Goal: Find specific page/section: Find specific page/section

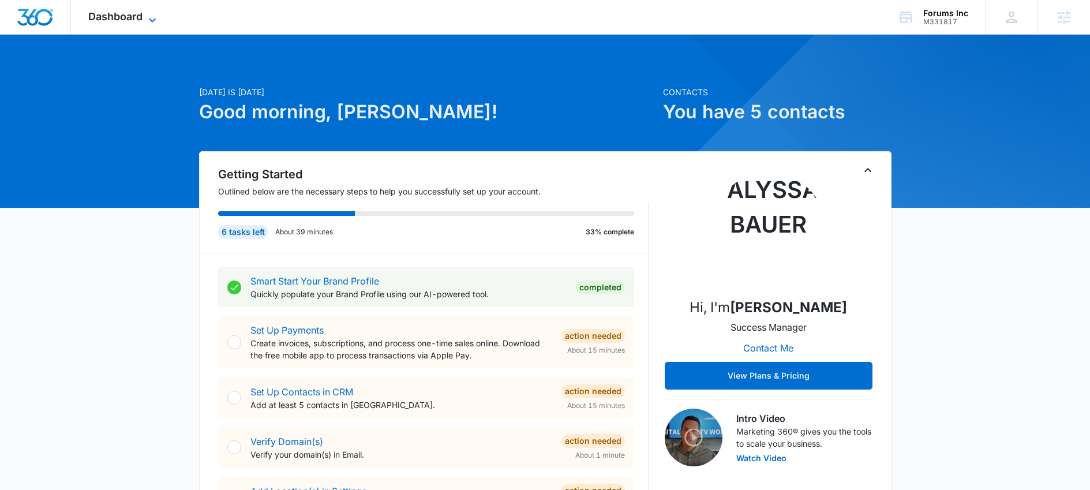
click at [137, 16] on span "Dashboard" at bounding box center [115, 16] width 54 height 12
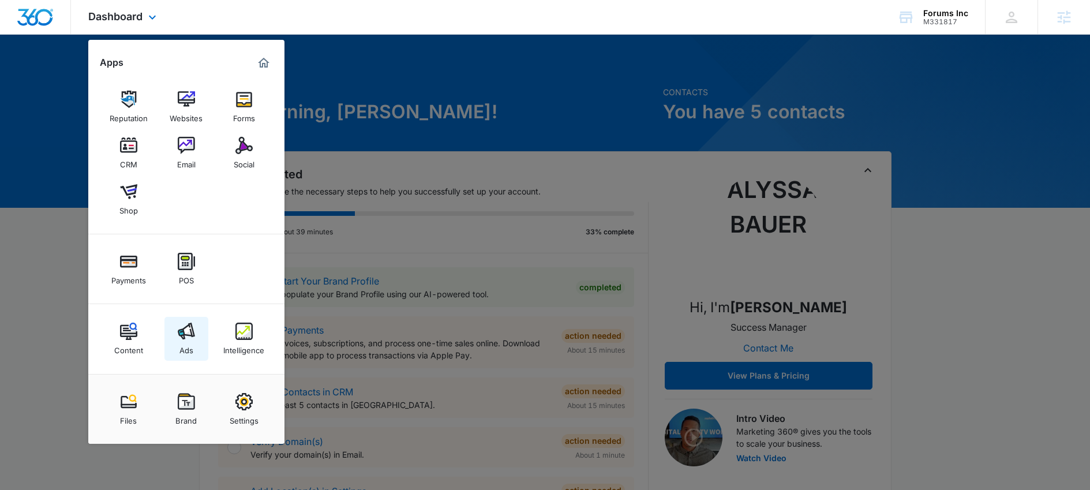
click at [193, 338] on img at bounding box center [186, 331] width 17 height 17
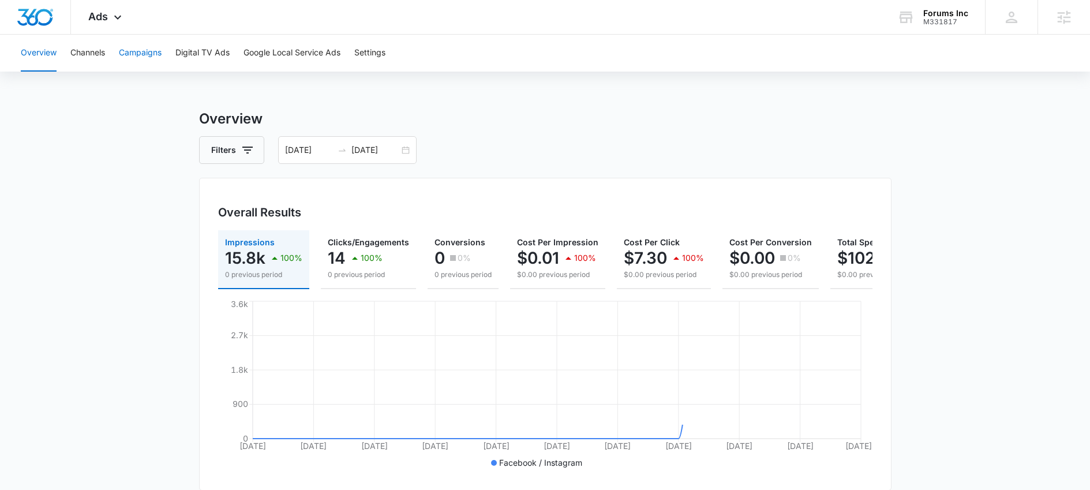
click at [149, 57] on button "Campaigns" at bounding box center [140, 53] width 43 height 37
click at [409, 150] on div "[DATE] [DATE]" at bounding box center [347, 150] width 138 height 28
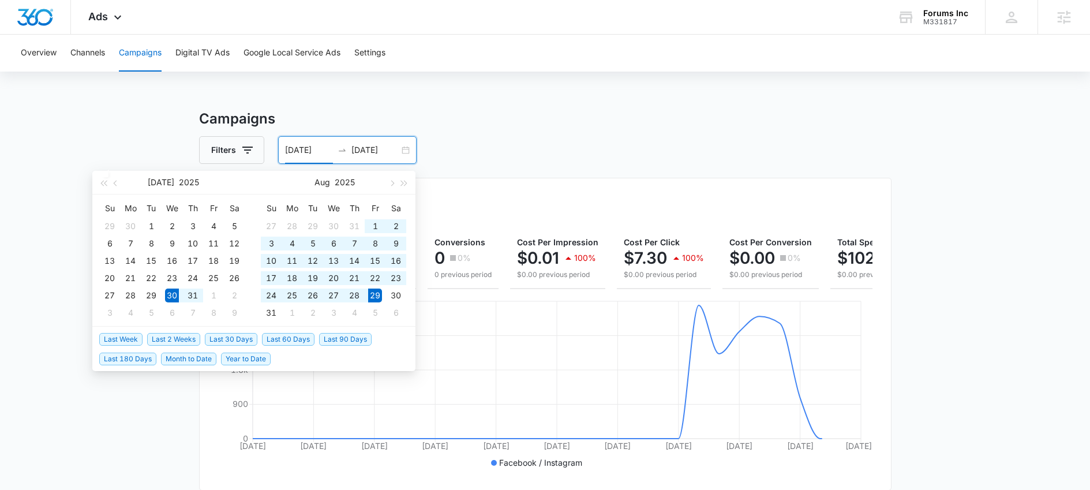
click at [408, 151] on div "[DATE] [DATE]" at bounding box center [347, 150] width 138 height 28
click at [246, 340] on span "Last 30 Days" at bounding box center [231, 339] width 53 height 13
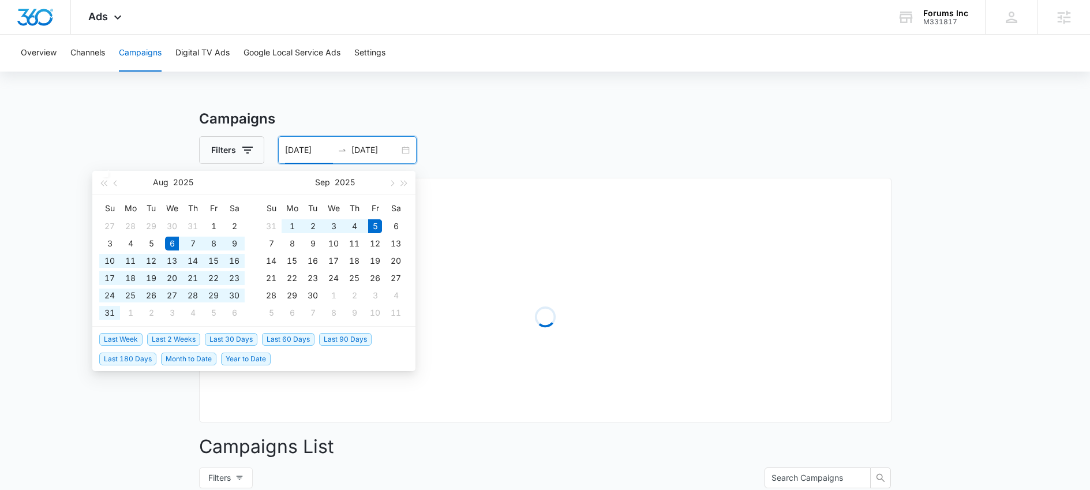
type input "[DATE]"
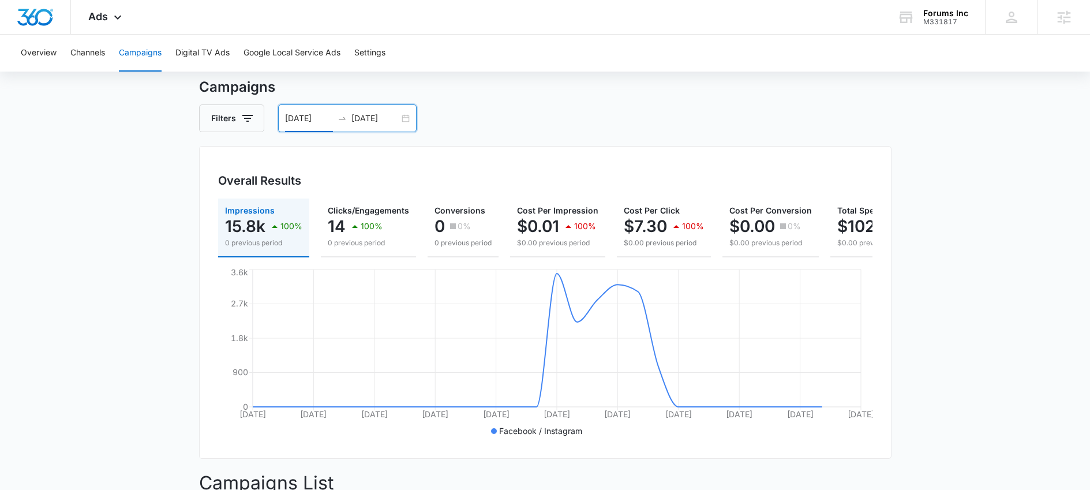
scroll to position [38, 0]
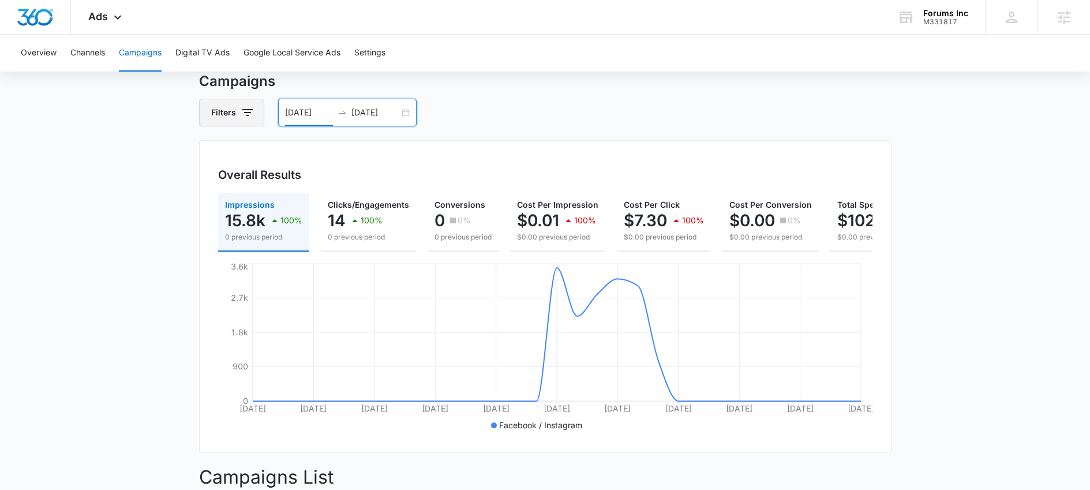
click at [242, 111] on icon "button" at bounding box center [248, 113] width 14 height 14
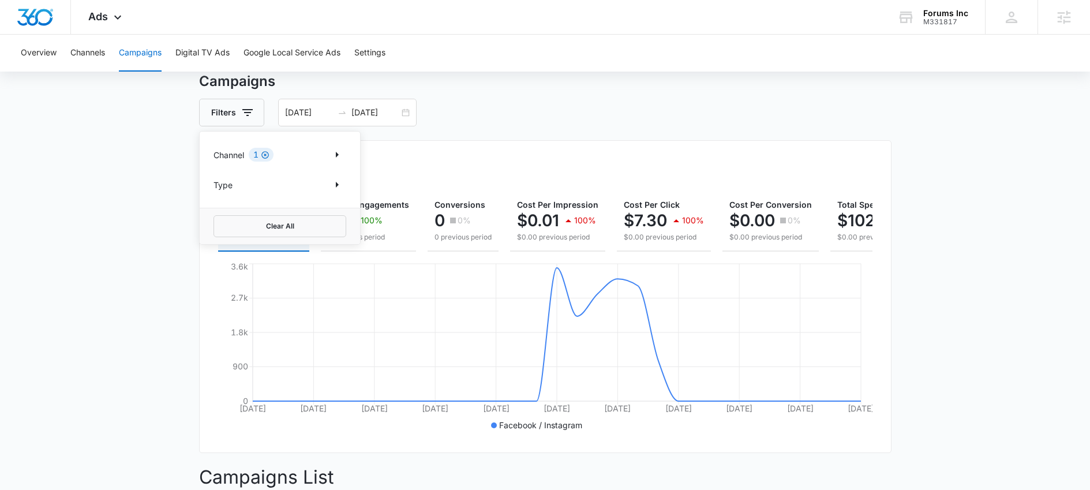
click at [265, 156] on icon "Clear" at bounding box center [265, 155] width 9 height 9
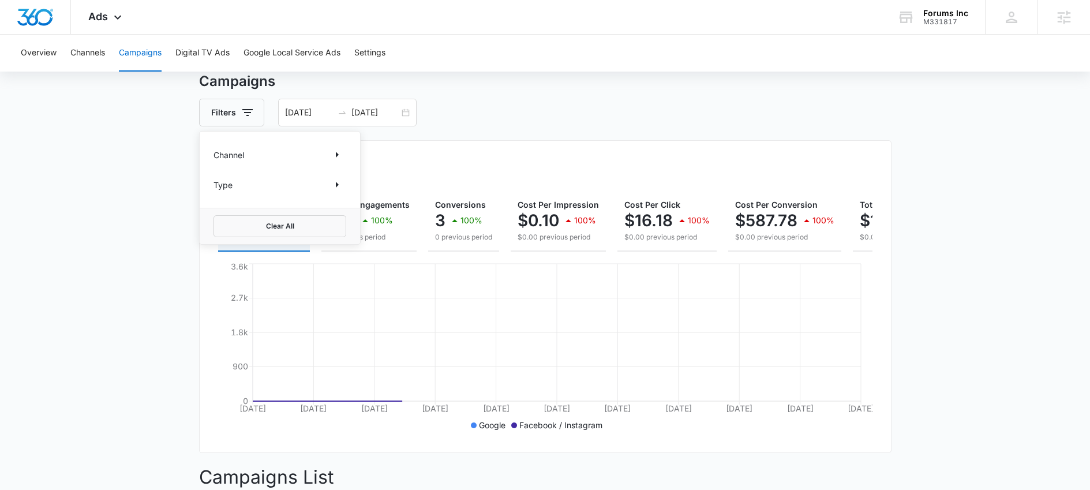
click at [151, 168] on main "Campaigns Filters Channel Type Clear All [DATE] [DATE] Overall Results Impressi…" at bounding box center [545, 458] width 1090 height 774
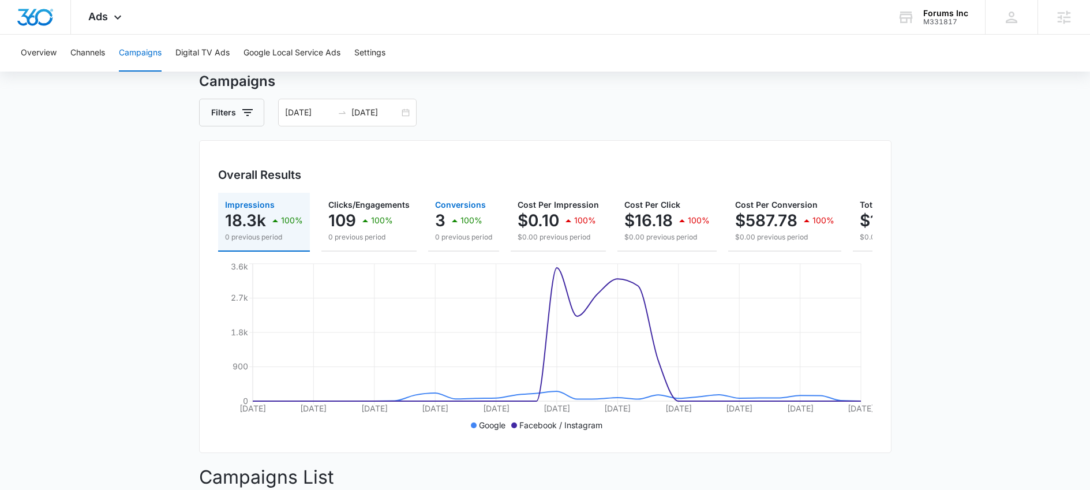
click at [444, 228] on div "3 100%" at bounding box center [463, 220] width 57 height 23
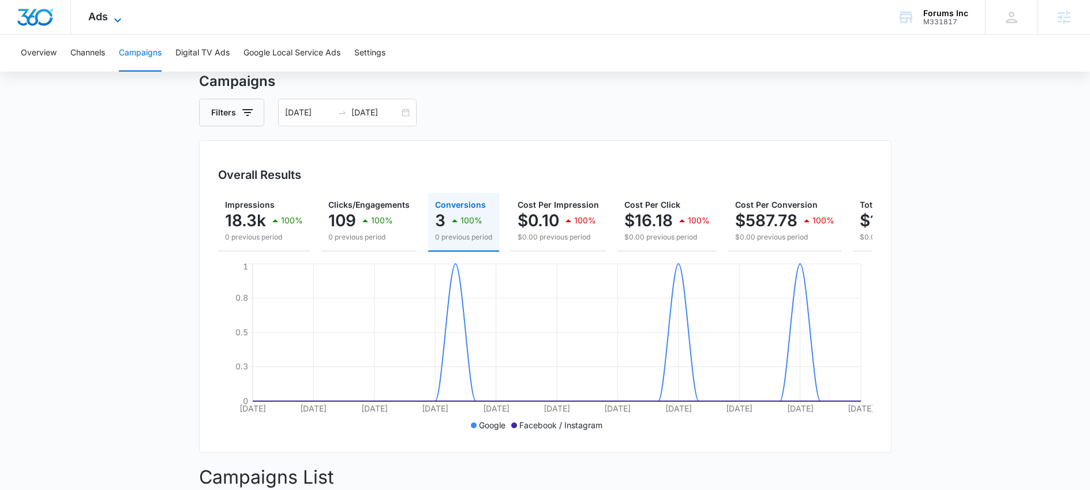
click at [115, 20] on icon at bounding box center [118, 20] width 14 height 14
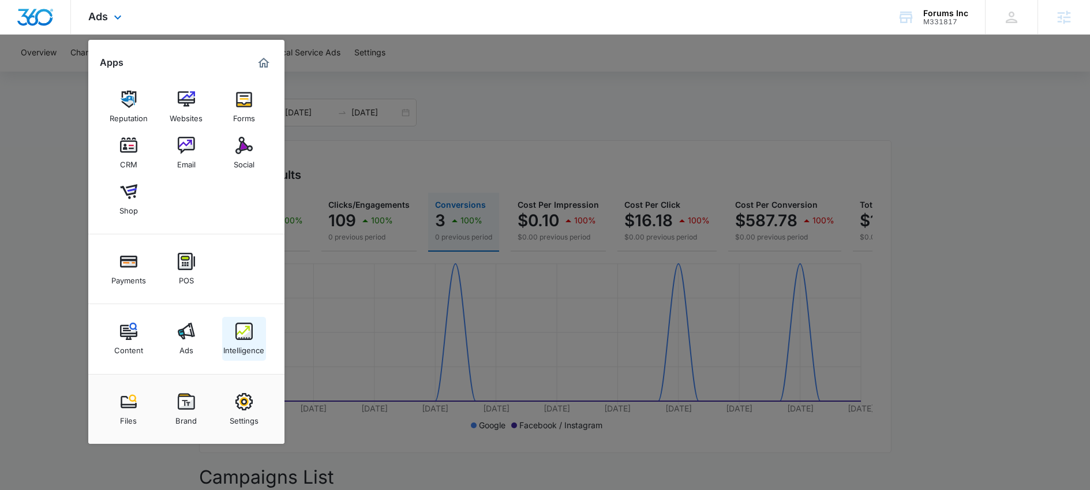
click at [240, 323] on img at bounding box center [243, 331] width 17 height 17
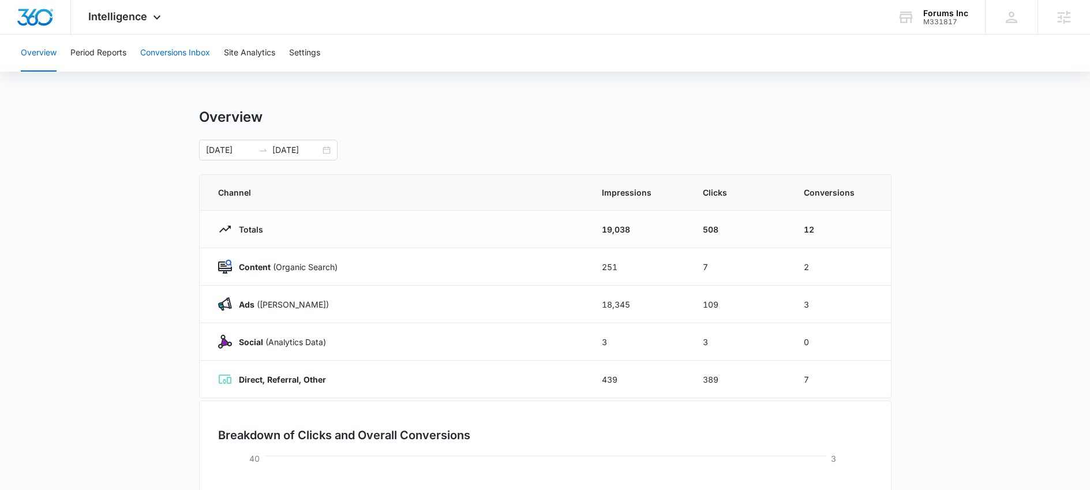
click at [178, 54] on button "Conversions Inbox" at bounding box center [175, 53] width 70 height 37
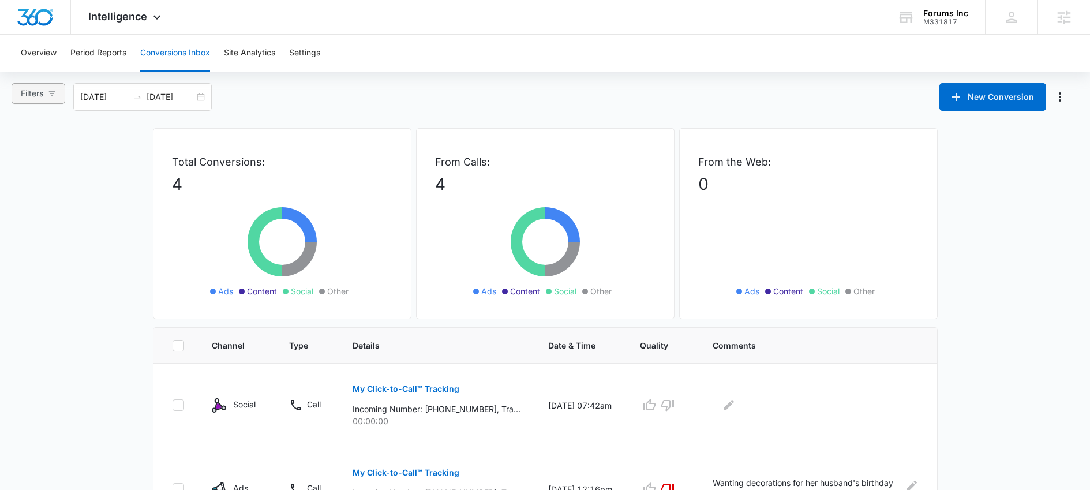
click at [58, 98] on button "Filters" at bounding box center [39, 93] width 54 height 21
click at [74, 140] on span "All Channels" at bounding box center [54, 138] width 55 height 10
click at [27, 140] on input "All Channels" at bounding box center [22, 137] width 9 height 9
radio input "true"
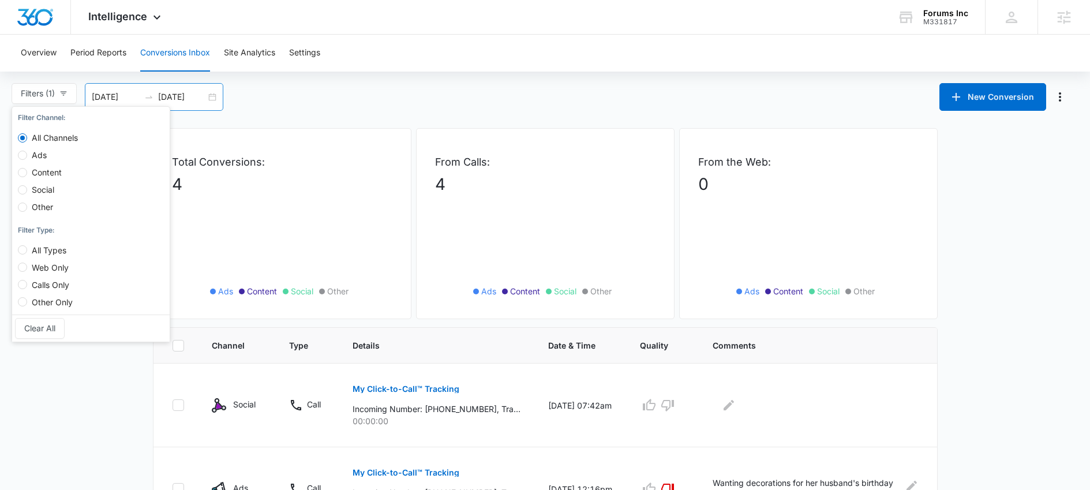
click at [211, 93] on div "[DATE] [DATE]" at bounding box center [154, 97] width 138 height 28
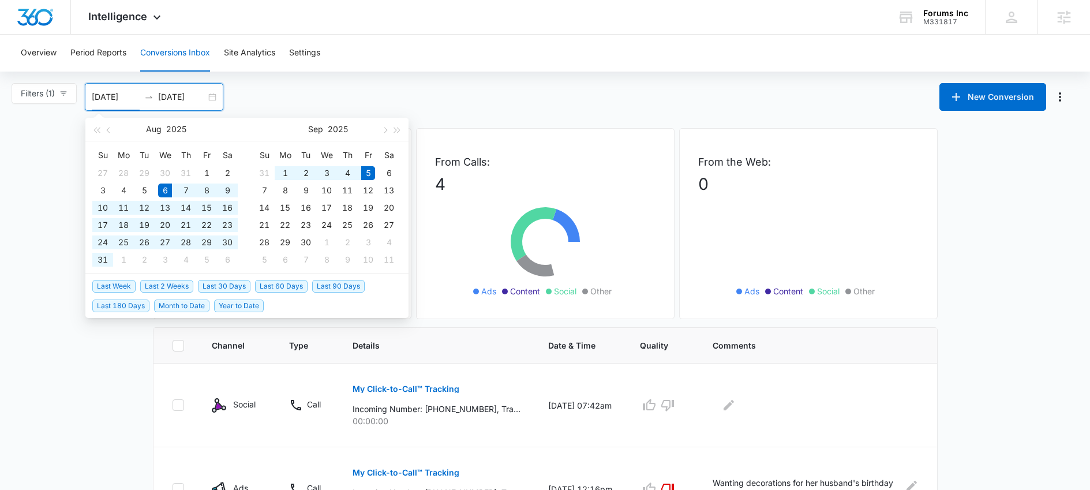
type input "[DATE]"
click at [218, 286] on span "Last 30 Days" at bounding box center [224, 286] width 53 height 13
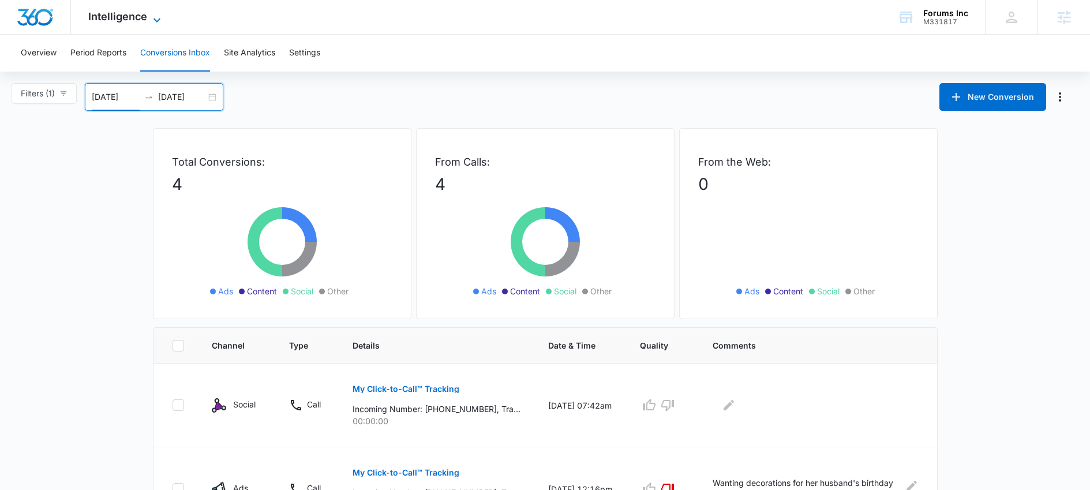
click at [121, 17] on span "Intelligence" at bounding box center [117, 16] width 59 height 12
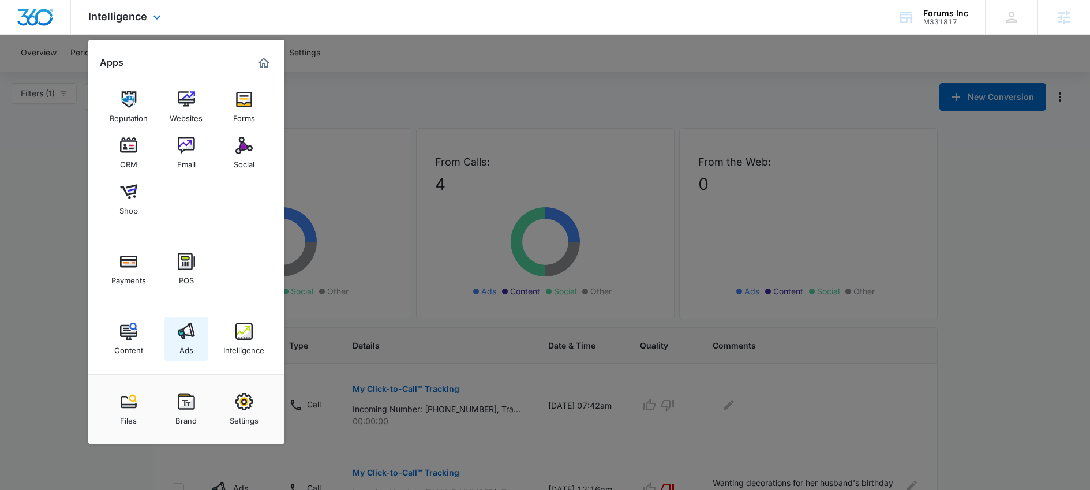
click at [188, 350] on div "Ads" at bounding box center [186, 347] width 14 height 15
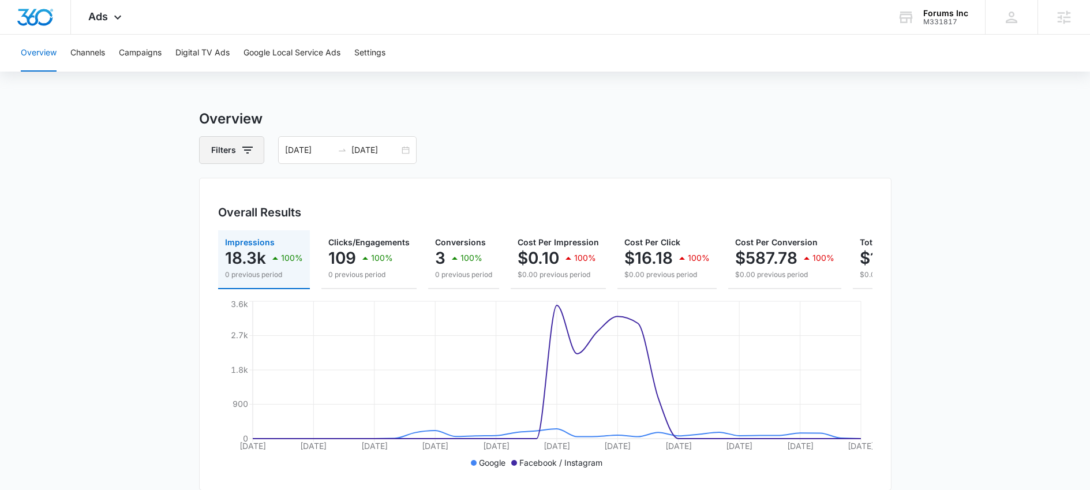
click at [248, 152] on icon "button" at bounding box center [247, 150] width 10 height 7
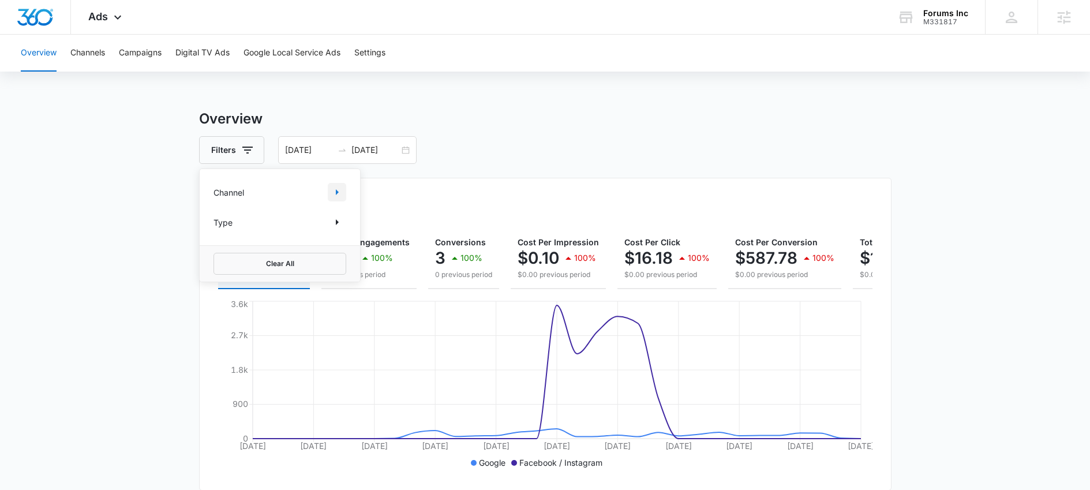
click at [330, 197] on icon "Show Channel filters" at bounding box center [337, 192] width 14 height 14
click at [247, 234] on label "Google" at bounding box center [279, 230] width 133 height 12
click at [214, 231] on input "Google" at bounding box center [213, 230] width 1 height 1
checkbox input "true"
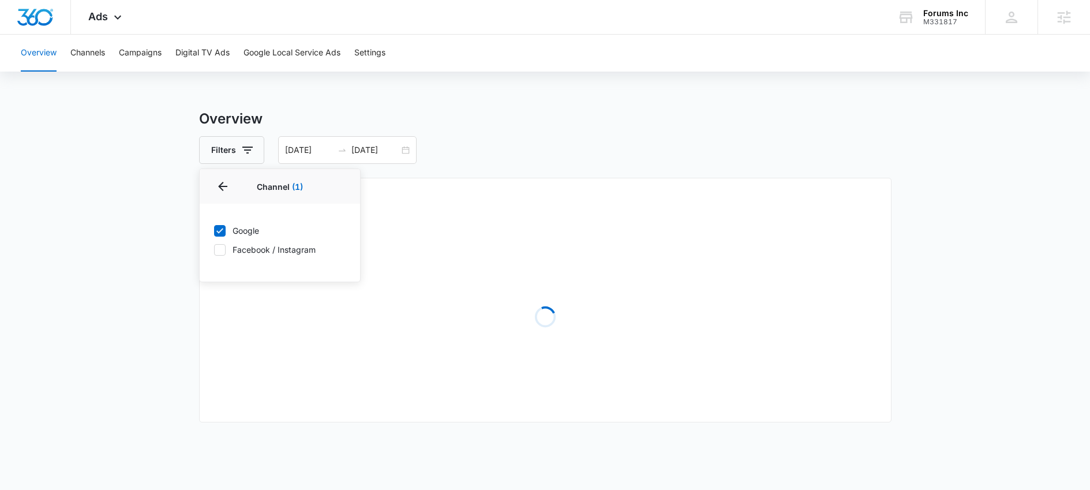
click at [489, 162] on div "Filters Channel 1 Channel (1) Google Facebook / Instagram Type Clear All [DATE]…" at bounding box center [545, 150] width 692 height 28
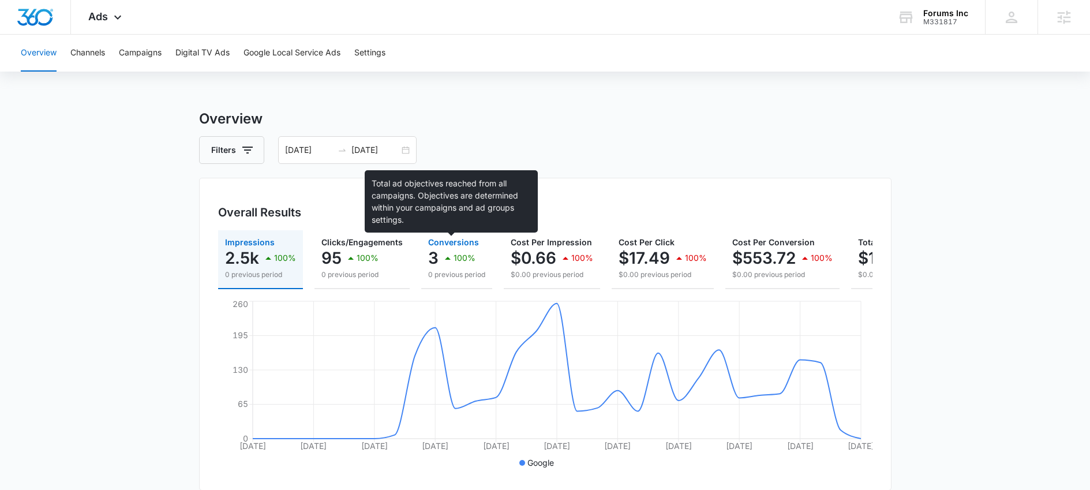
click at [451, 242] on span "Conversions" at bounding box center [453, 242] width 51 height 10
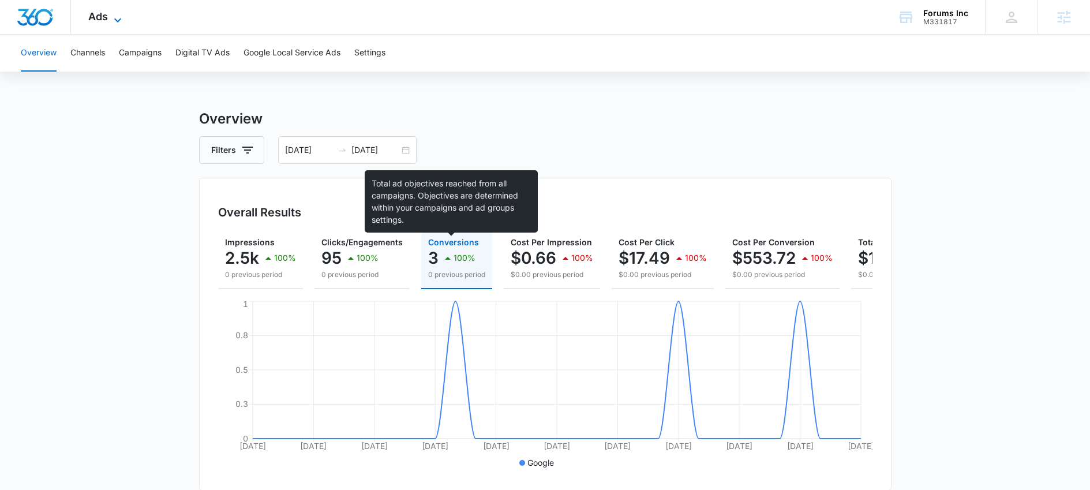
click at [111, 23] on icon at bounding box center [118, 20] width 14 height 14
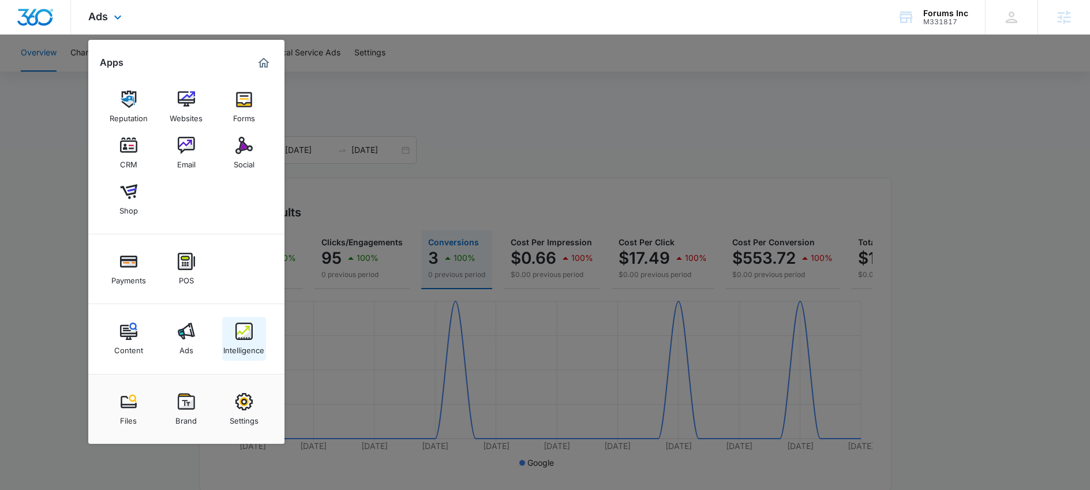
click at [231, 339] on link "Intelligence" at bounding box center [244, 339] width 44 height 44
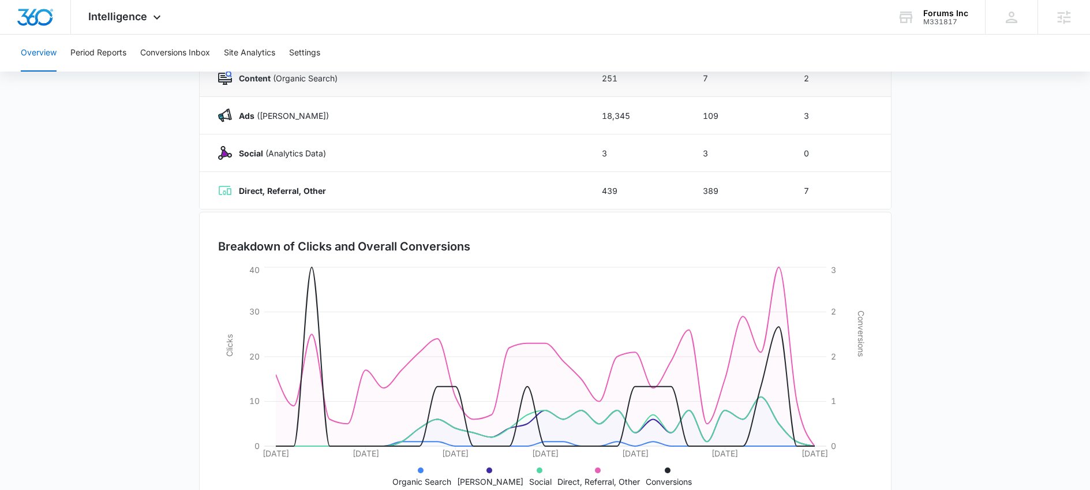
scroll to position [189, 0]
click at [178, 61] on button "Conversions Inbox" at bounding box center [175, 53] width 70 height 37
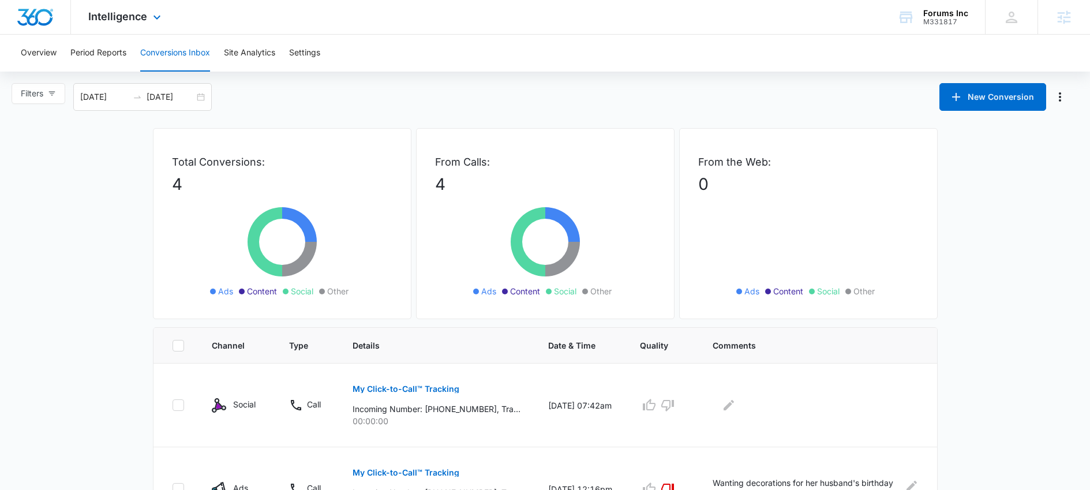
click at [121, 24] on div "Intelligence Apps Reputation Websites Forms CRM Email Social Shop Payments POS …" at bounding box center [126, 17] width 110 height 34
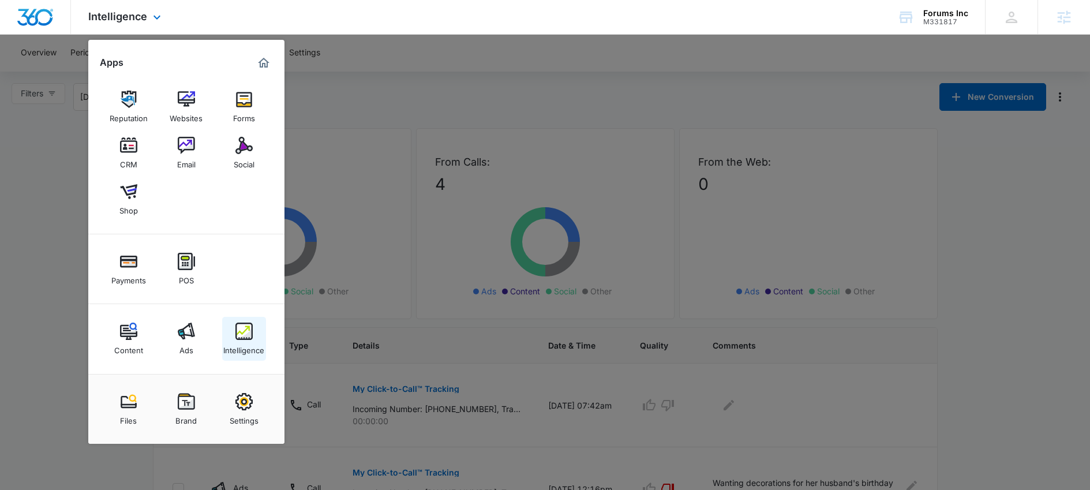
click at [239, 339] on img at bounding box center [243, 331] width 17 height 17
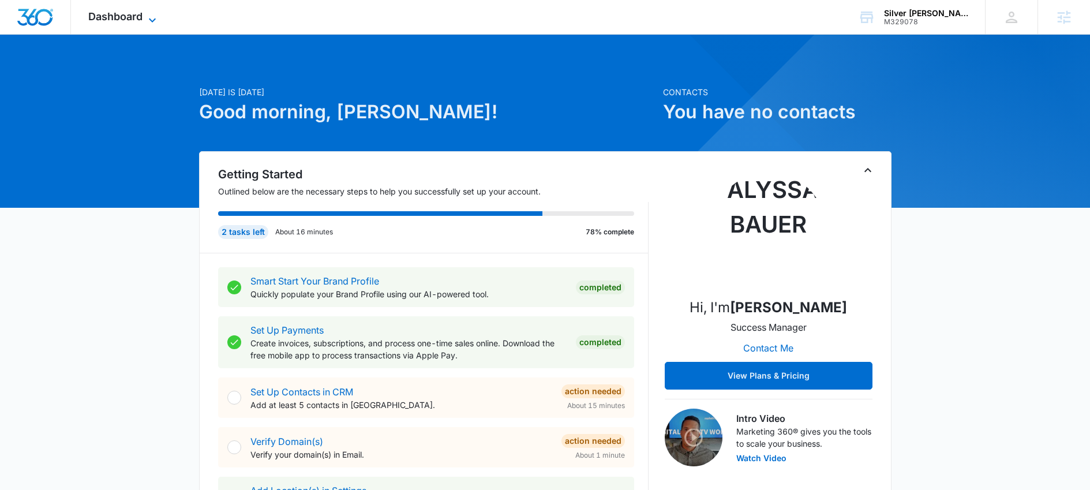
click at [116, 13] on span "Dashboard" at bounding box center [115, 16] width 54 height 12
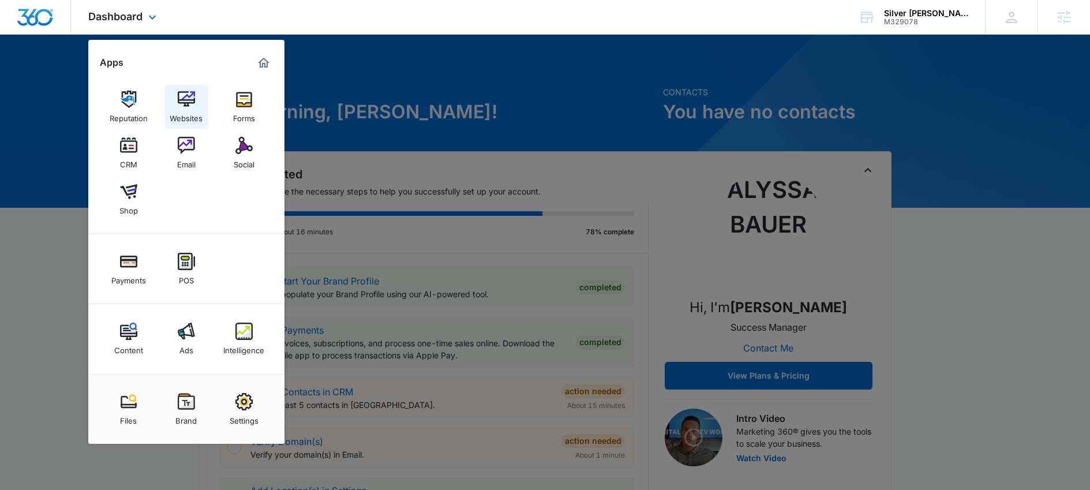
click at [185, 109] on div "Websites" at bounding box center [186, 115] width 33 height 15
